Goal: Transaction & Acquisition: Purchase product/service

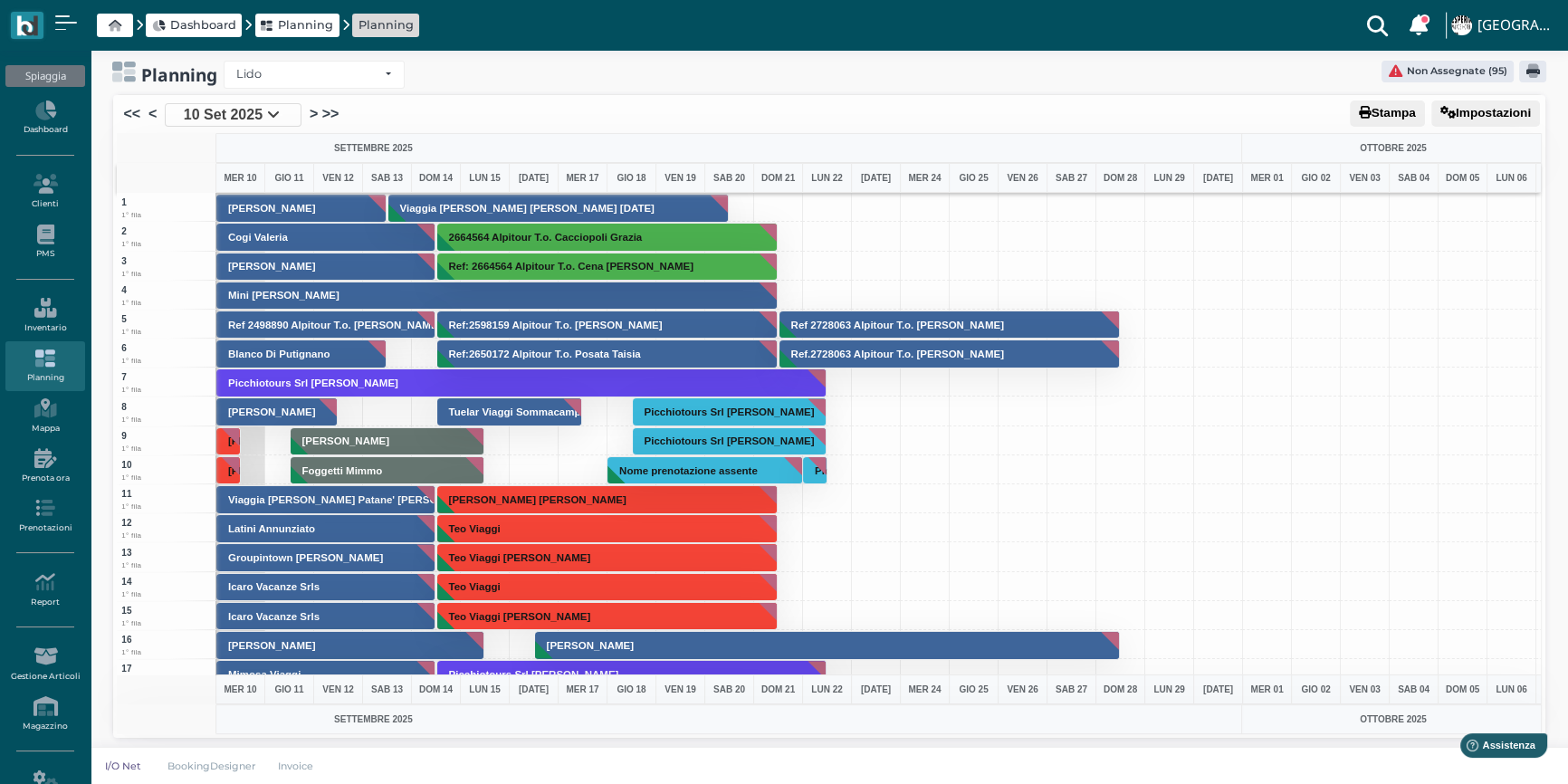
scroll to position [11, 0]
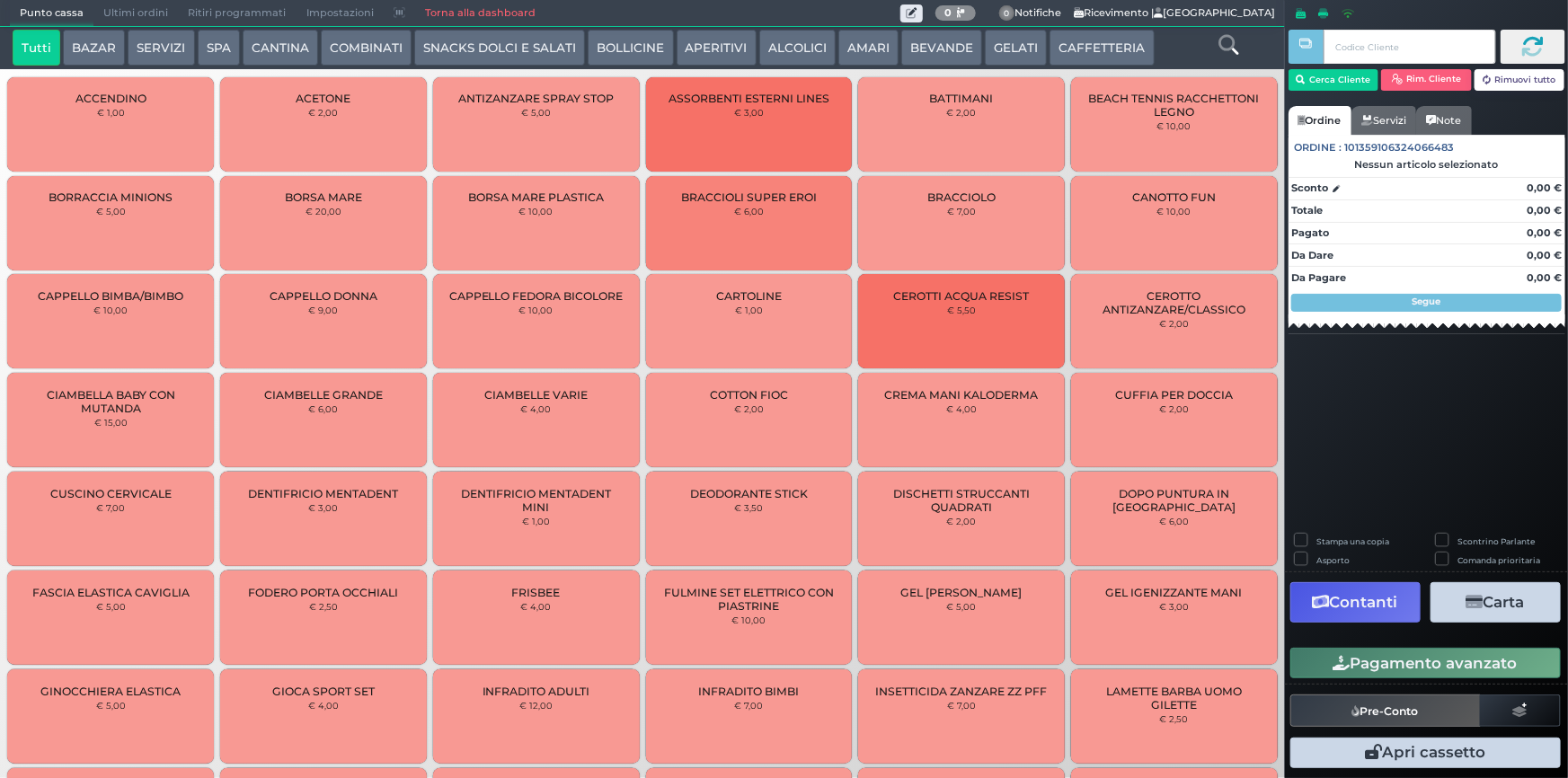
click at [924, 44] on button "BEVANDE" at bounding box center [941, 47] width 81 height 36
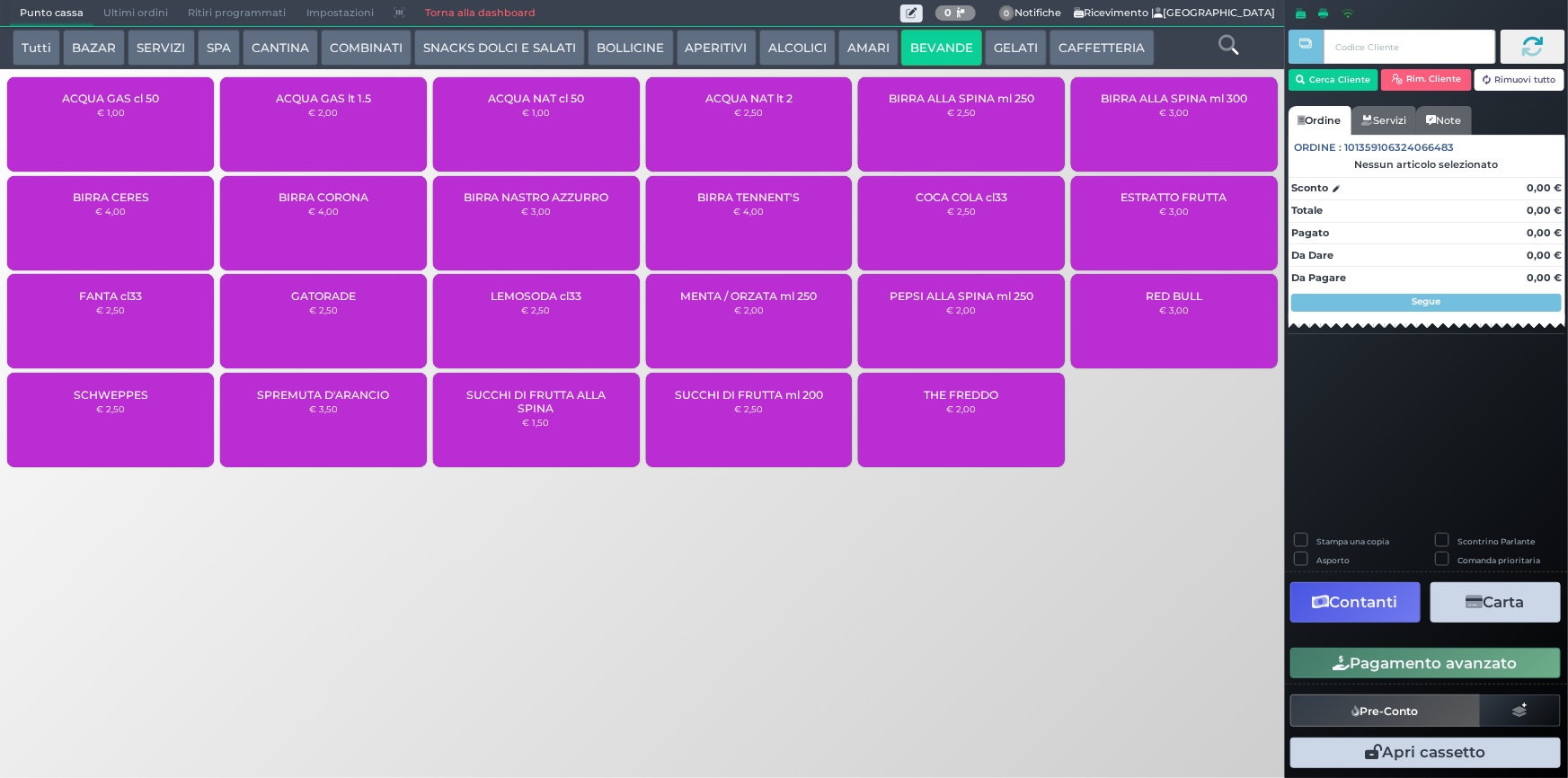
click at [1195, 465] on div "ACQUA GAS cl 50 € 1,00 ACQUA GAS lt 1.5 € 2,00 ACQUA NAT cl 50 € 1,00 ACQUA NAT…" at bounding box center [643, 274] width 1285 height 403
click at [1148, 441] on div "ACQUA GAS cl 50 € 1,00 ACQUA GAS lt 1.5 € 2,00 ACQUA NAT cl 50 € 1,00 ACQUA NAT…" at bounding box center [643, 274] width 1285 height 403
click at [1071, 366] on div "RED BULL € 3,00" at bounding box center [1174, 321] width 207 height 94
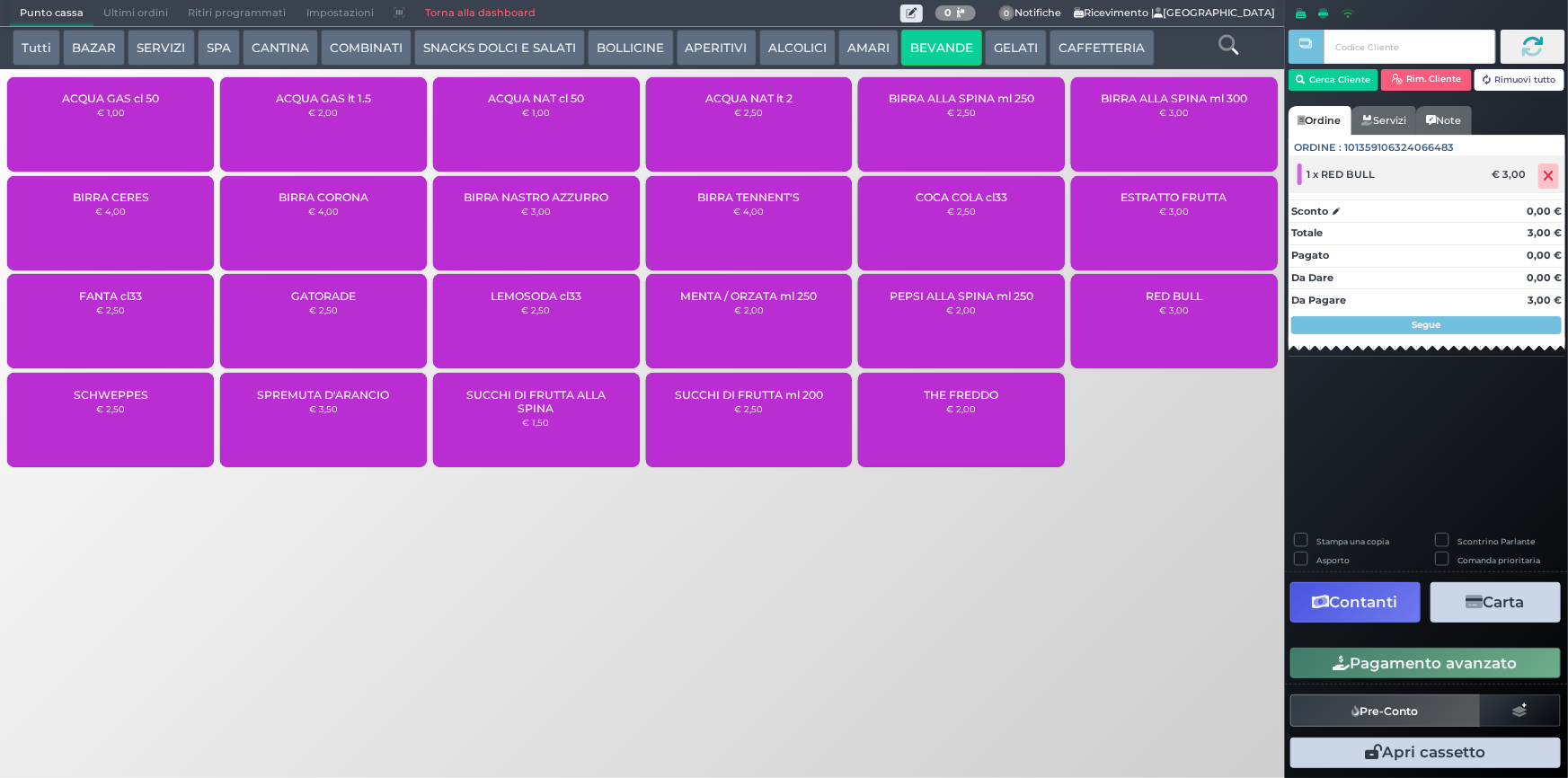
click at [1545, 176] on icon at bounding box center [1548, 176] width 10 height 1
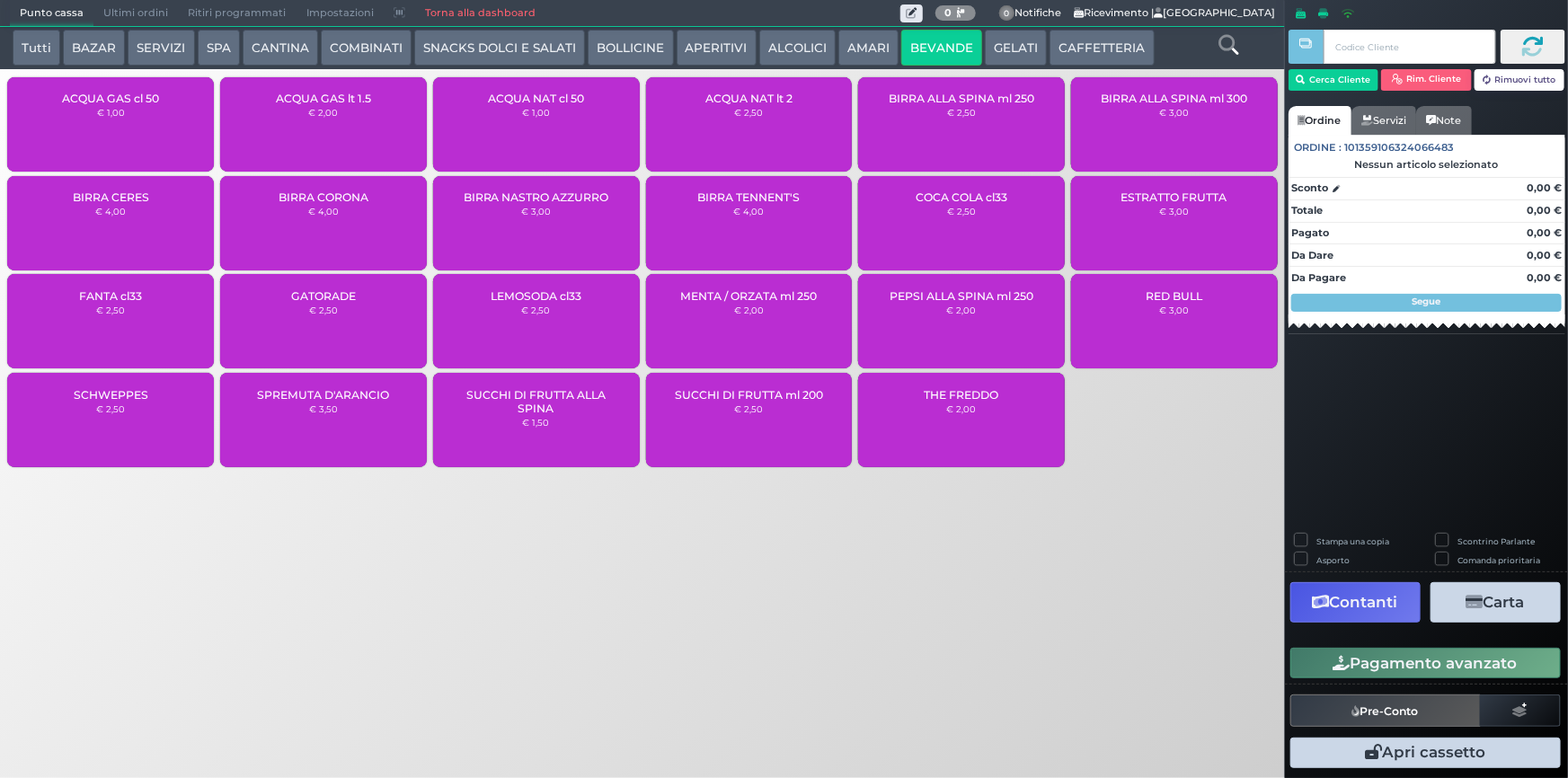
click at [1019, 119] on div "BIRRA ALLA SPINA ml 250 € 2,50" at bounding box center [961, 123] width 207 height 94
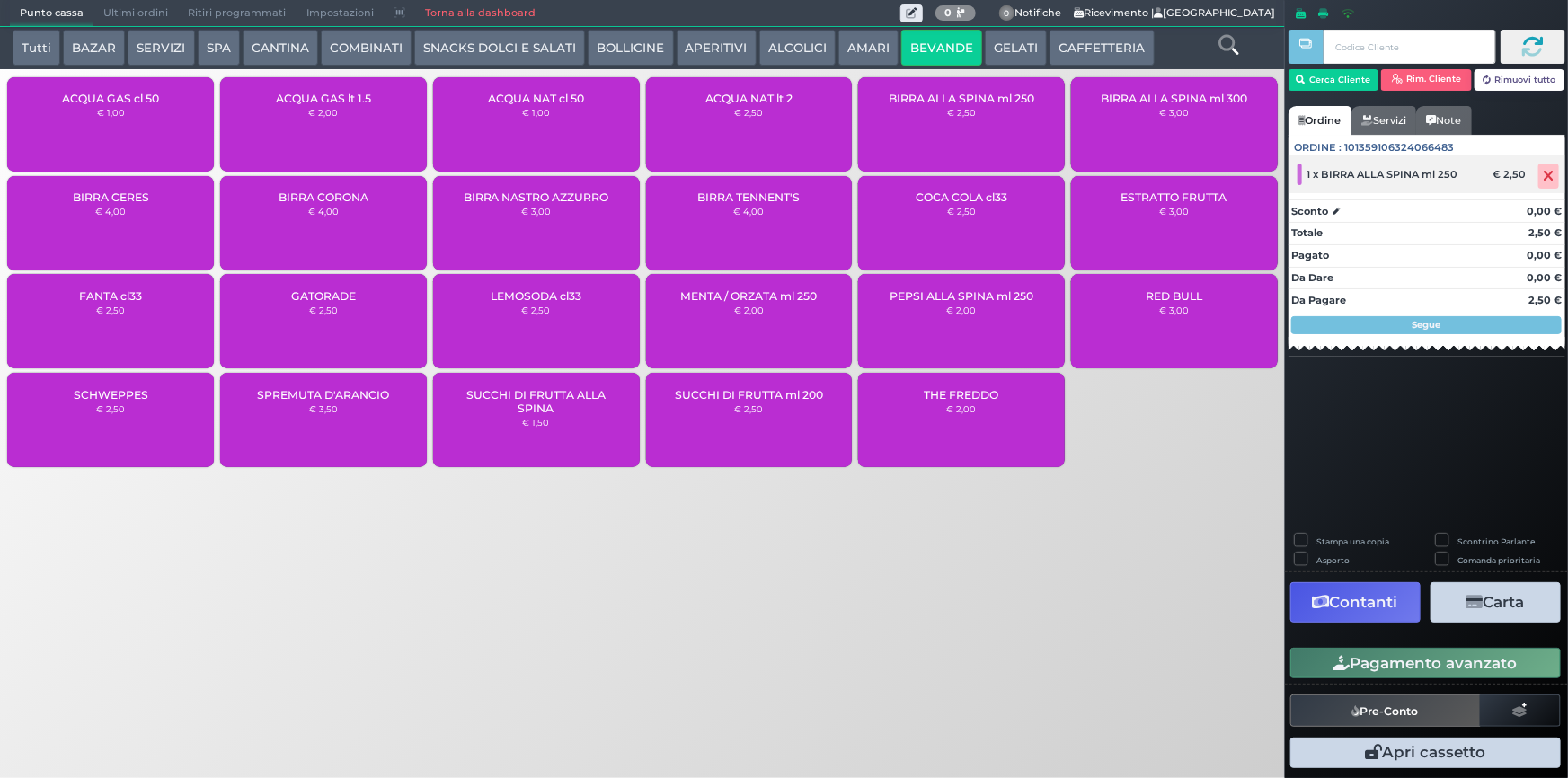
click at [1552, 176] on icon at bounding box center [1548, 176] width 10 height 1
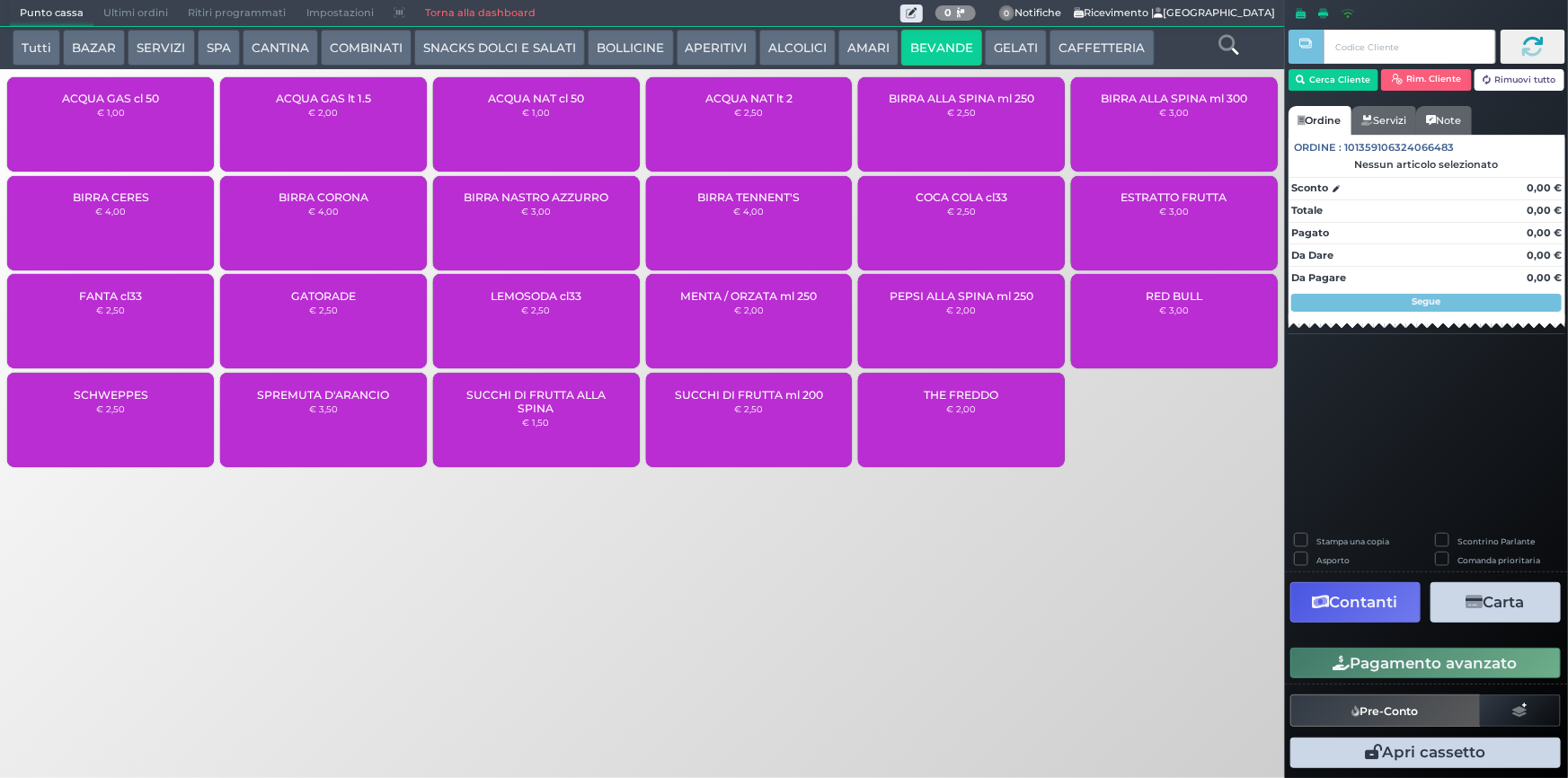
click at [1233, 139] on div "BIRRA ALLA SPINA ml 300 € 3,00" at bounding box center [1174, 123] width 207 height 94
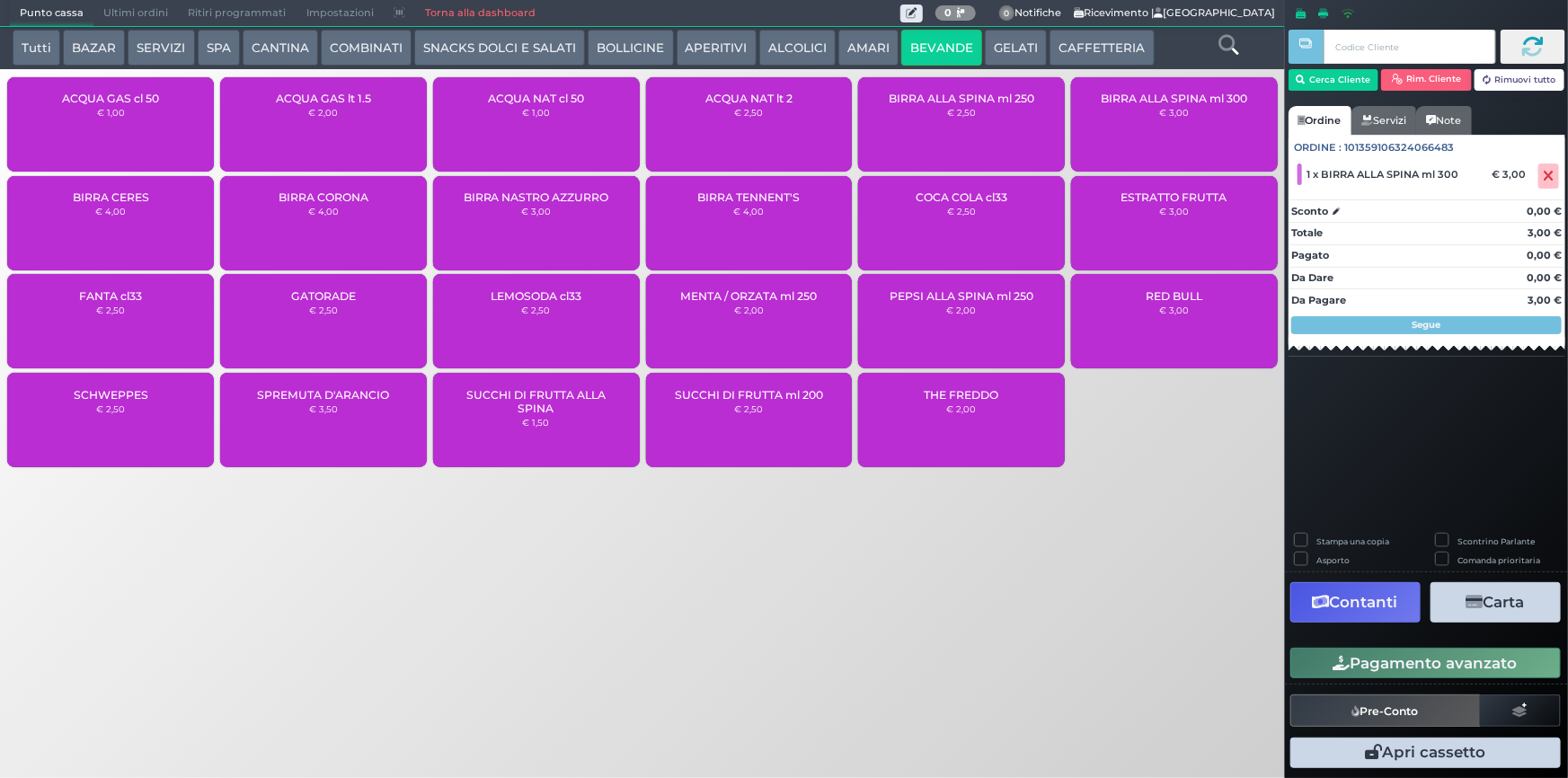
click at [1411, 673] on button "Pagamento avanzato" at bounding box center [1425, 663] width 271 height 30
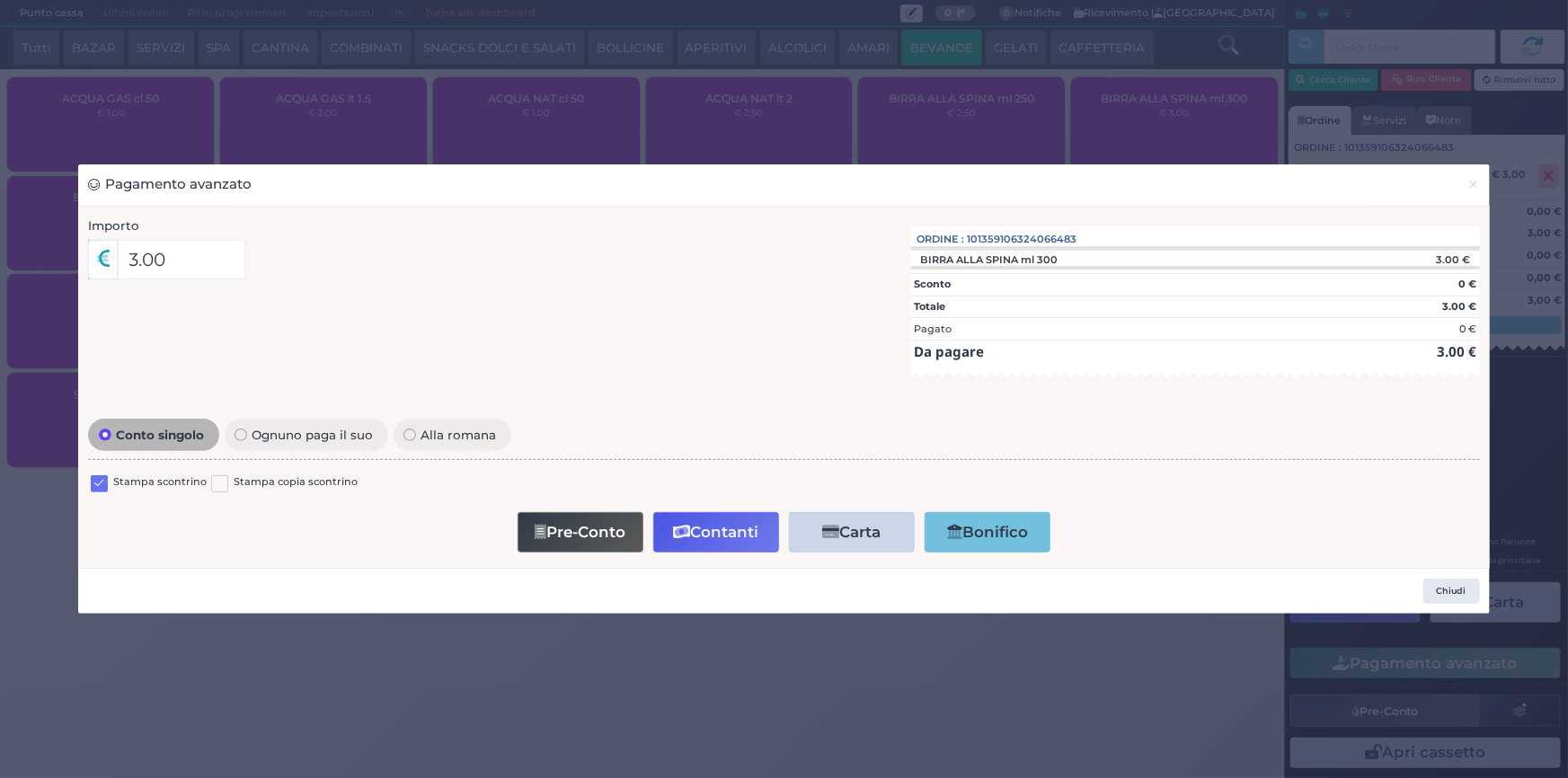
click at [102, 477] on label at bounding box center [100, 484] width 17 height 17
click at [0, 0] on input "checkbox" at bounding box center [0, 0] width 0 height 0
click at [687, 534] on icon "button" at bounding box center [681, 532] width 17 height 15
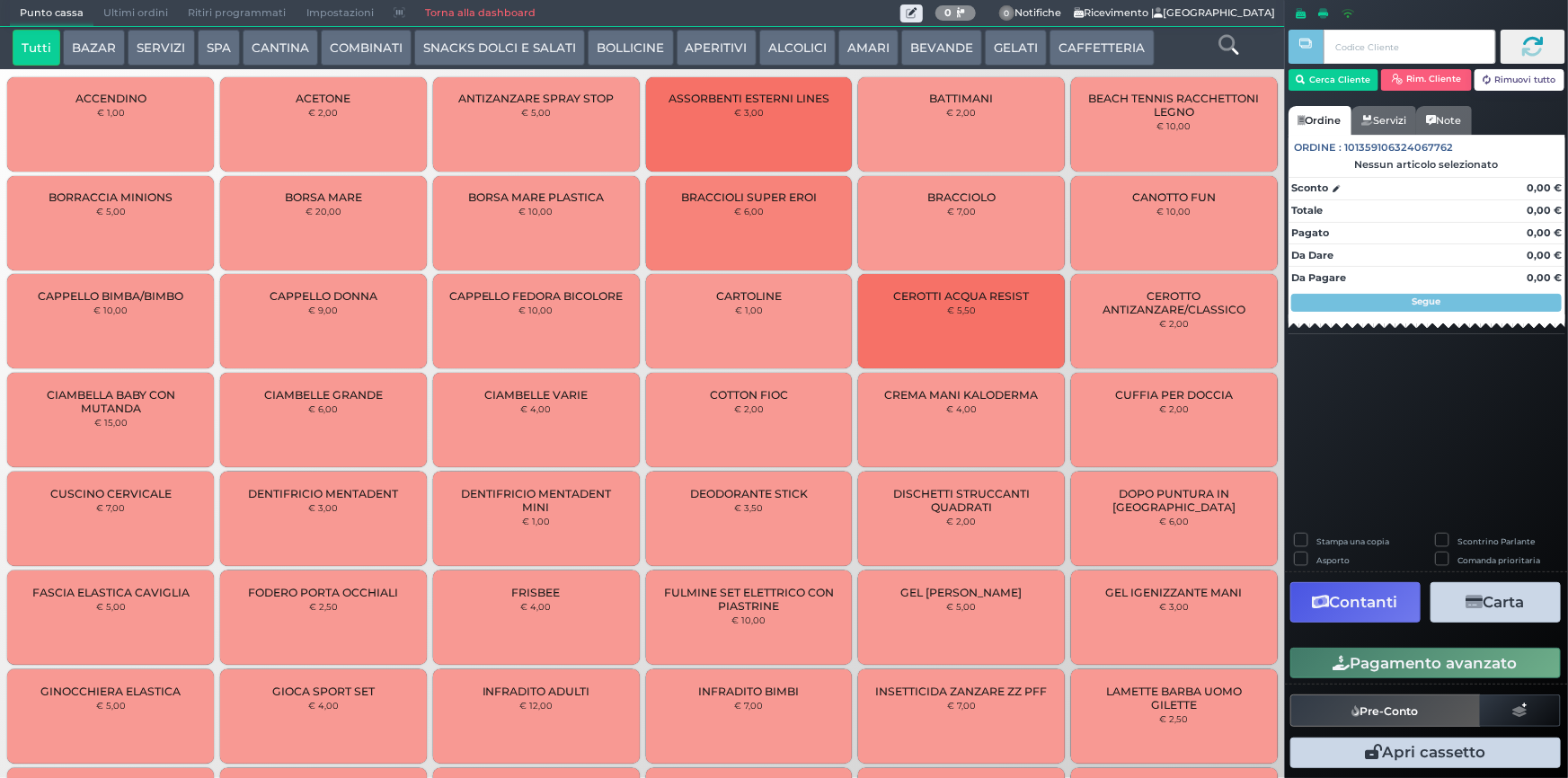
click at [143, 14] on span "Ultimi ordini" at bounding box center [135, 13] width 84 height 26
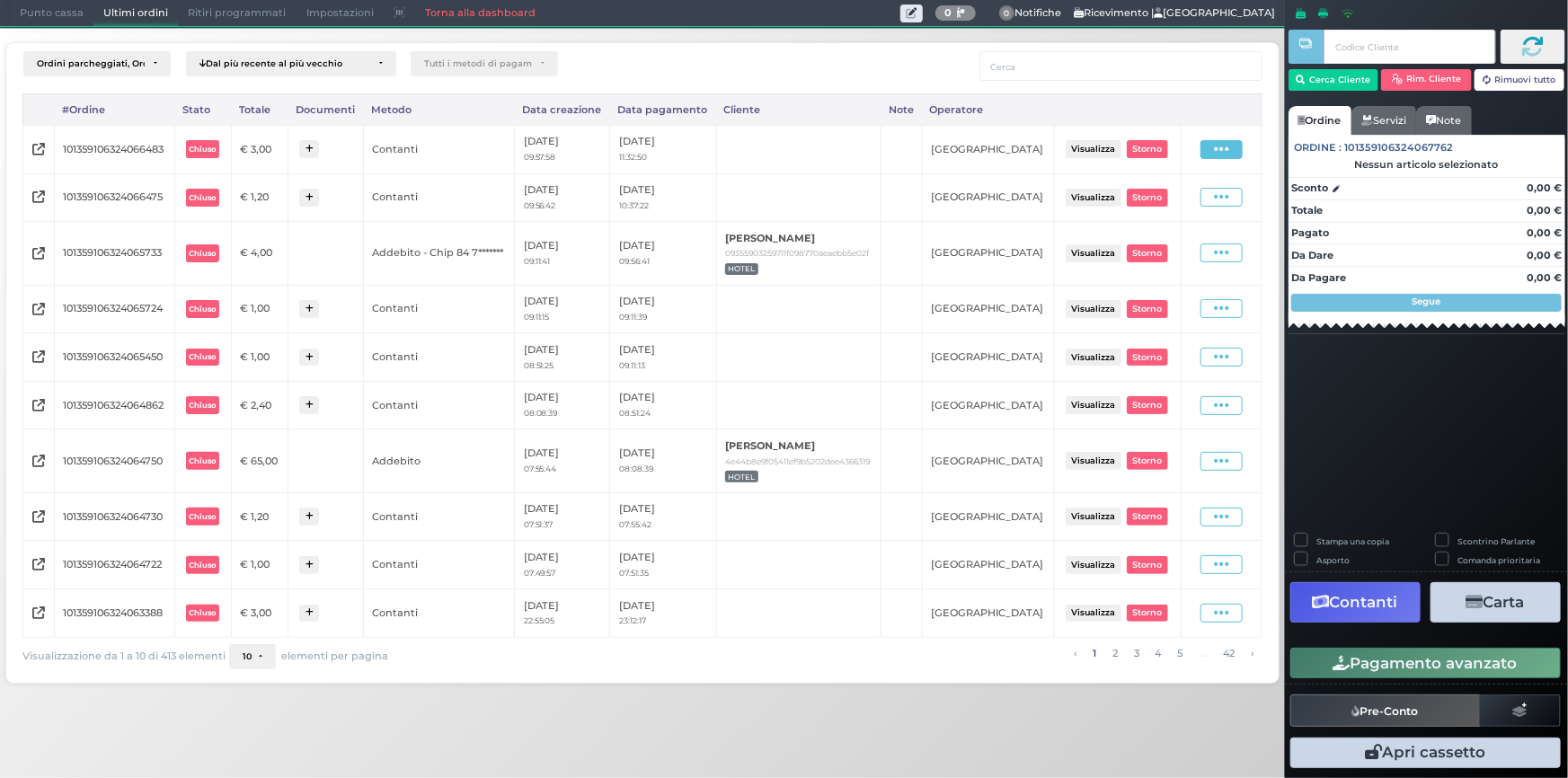
click at [1214, 157] on icon at bounding box center [1222, 150] width 15 height 17
click at [1176, 201] on span "Ristampa Pre-Conto" at bounding box center [1184, 201] width 74 height 30
click at [59, 7] on span "Punto cassa" at bounding box center [51, 13] width 84 height 26
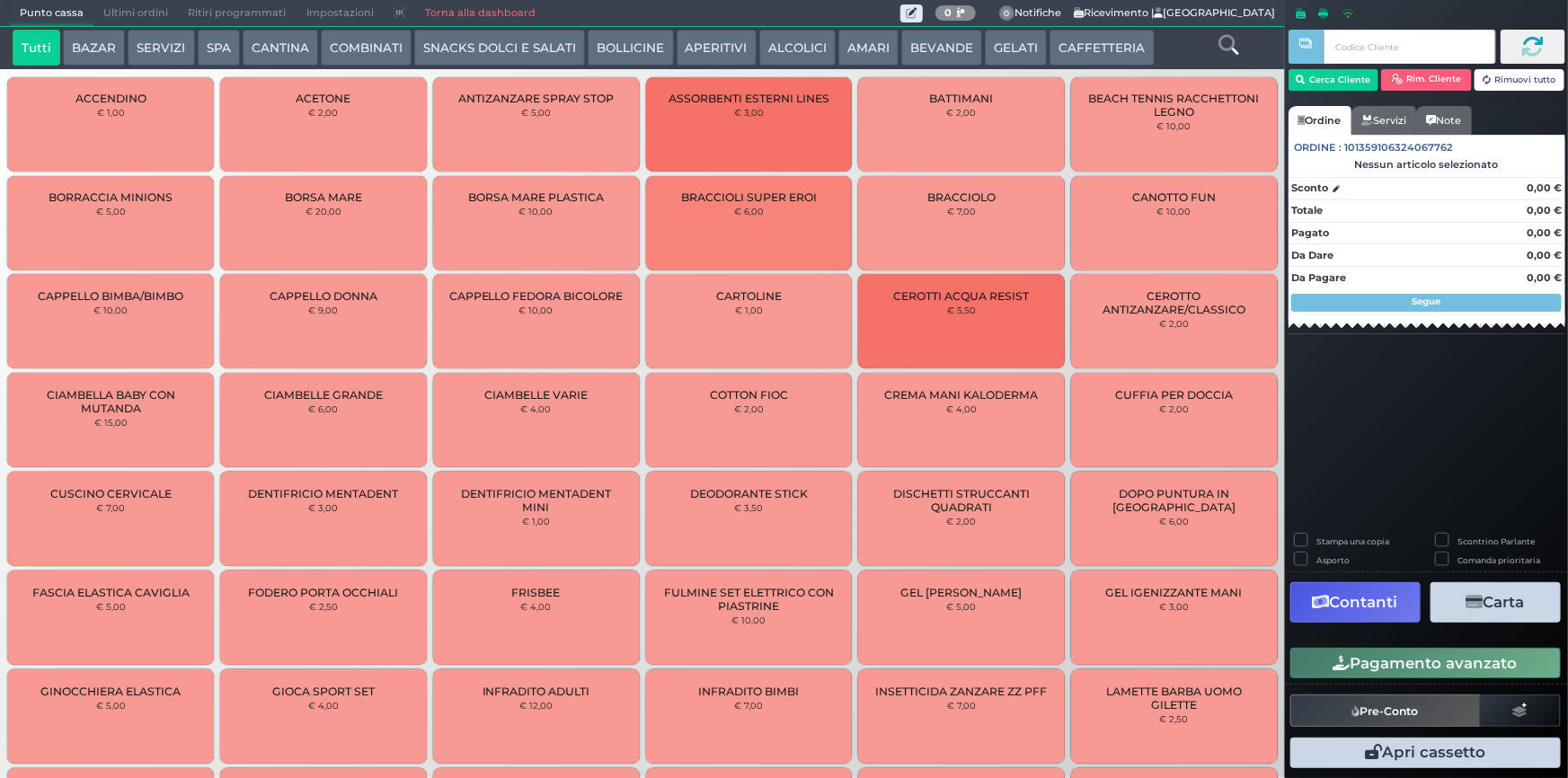
click at [927, 44] on button "BEVANDE" at bounding box center [941, 47] width 81 height 36
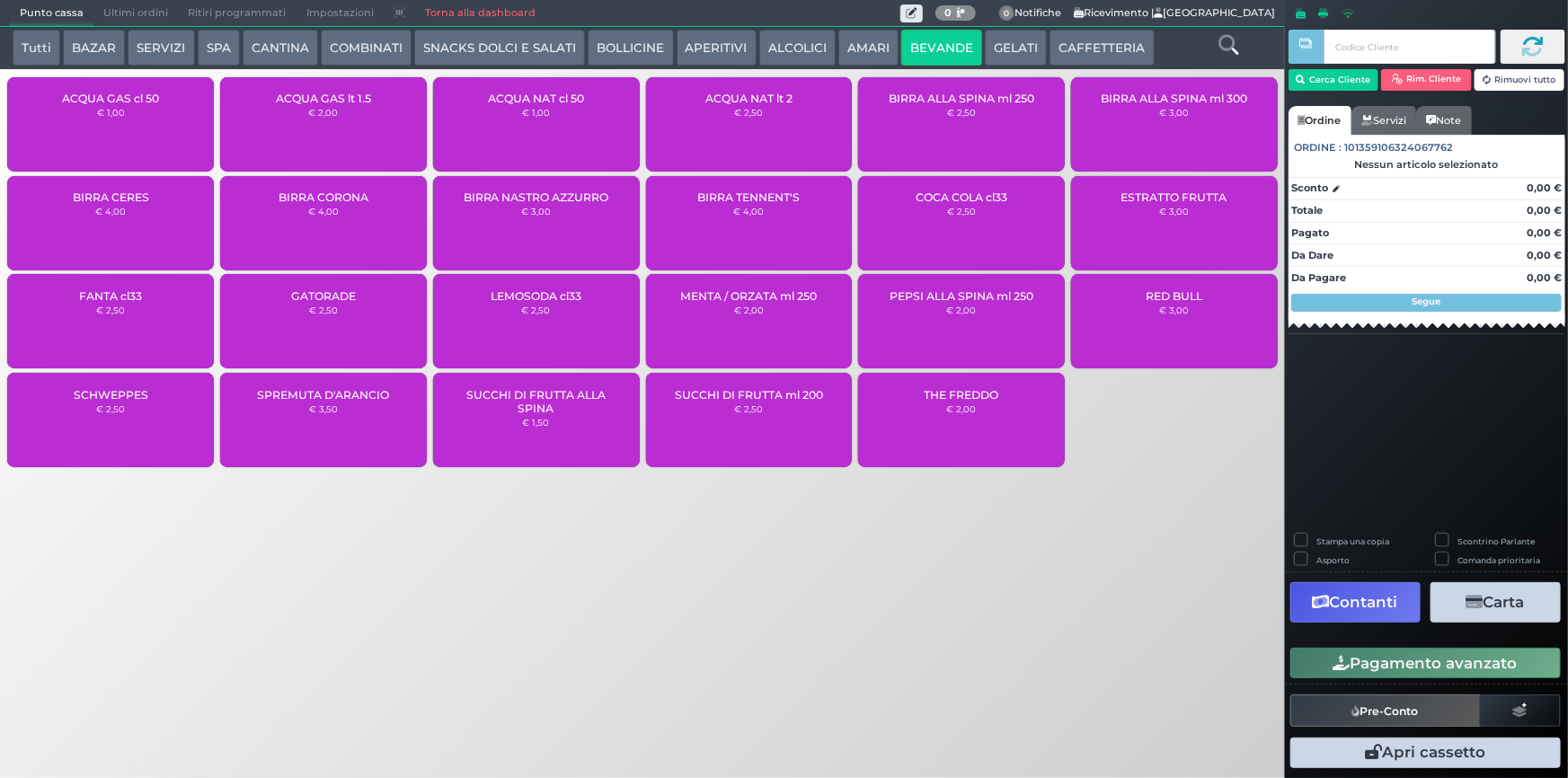
click at [569, 139] on div "ACQUA NAT cl 50 € 1,00" at bounding box center [536, 123] width 207 height 94
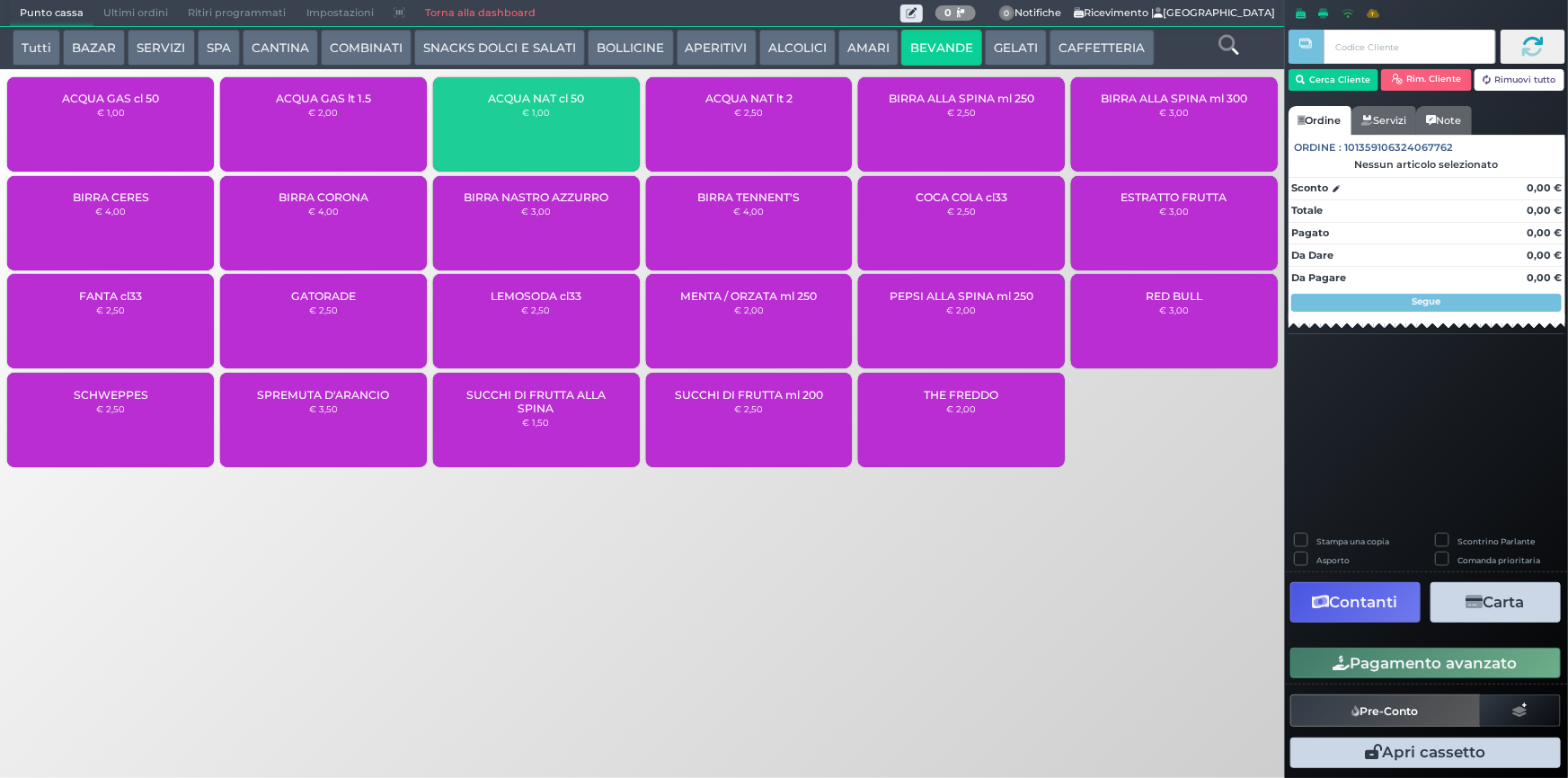
click at [569, 139] on div "ACQUA NAT cl 50 € 1,00" at bounding box center [536, 123] width 207 height 94
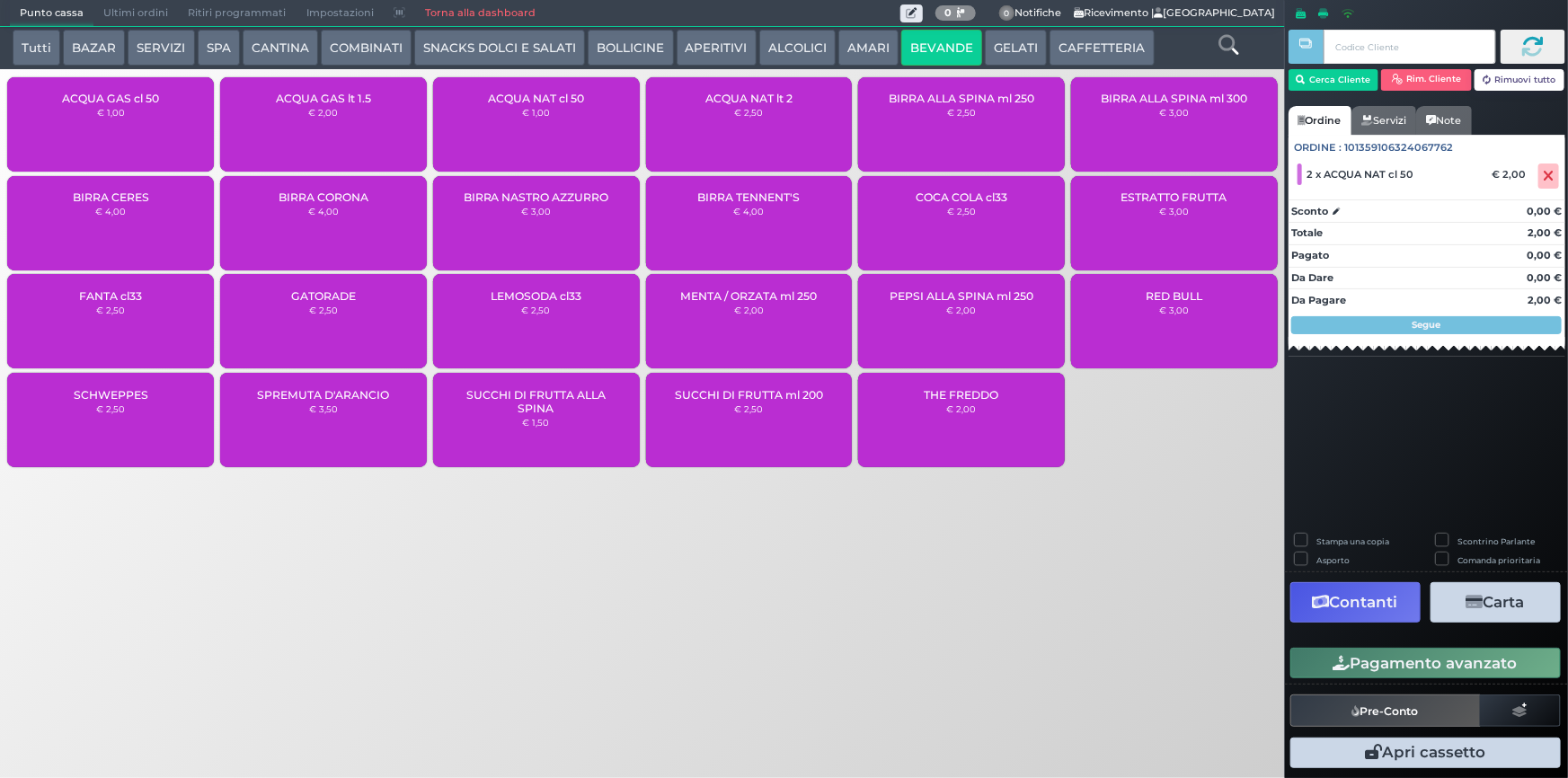
click at [1408, 650] on button "Pagamento avanzato" at bounding box center [1425, 663] width 271 height 30
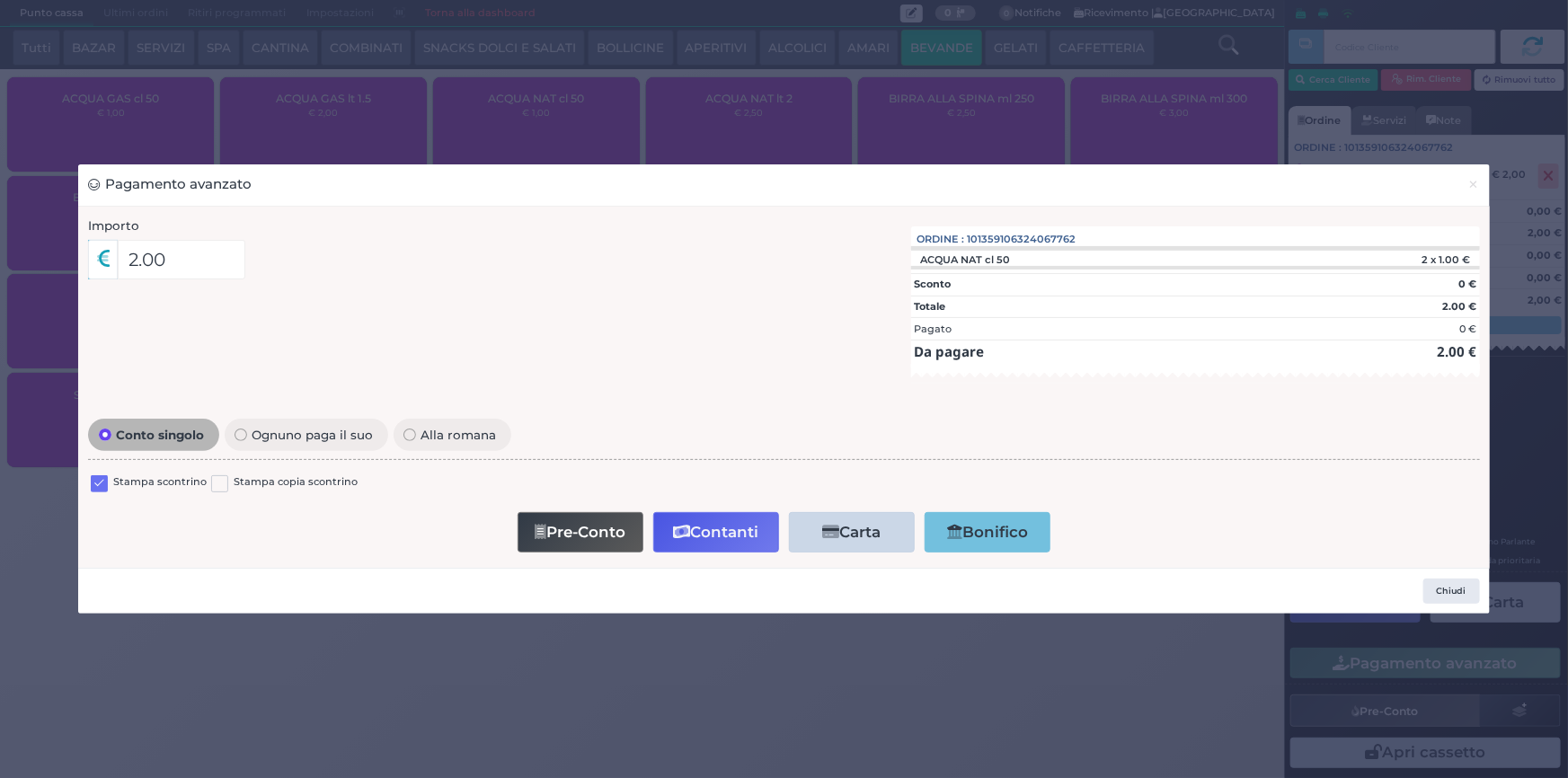
click at [105, 482] on label at bounding box center [100, 484] width 17 height 17
click at [0, 0] on input "checkbox" at bounding box center [0, 0] width 0 height 0
click at [705, 526] on button "Contanti" at bounding box center [716, 532] width 126 height 41
